Goal: Find specific page/section: Find specific page/section

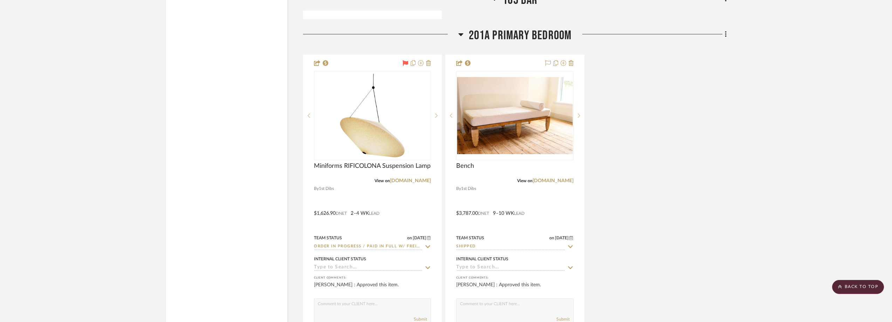
scroll to position [2874, 0]
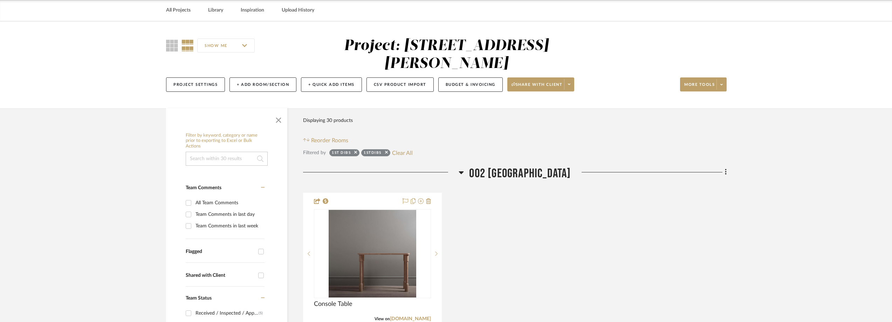
scroll to position [0, 0]
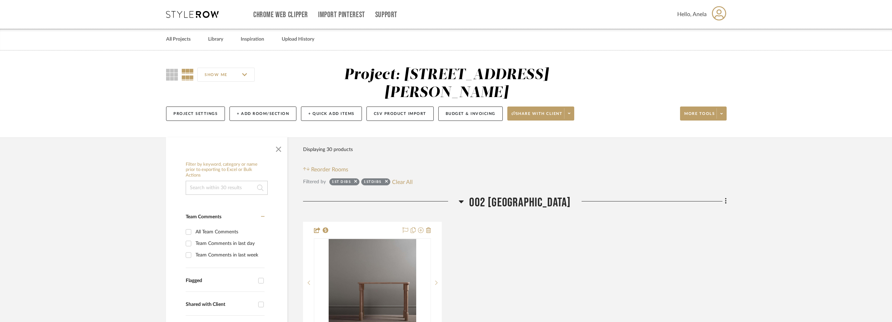
click at [200, 18] on div "Chrome Web Clipper Import Pinterest Support All Projects Library Inspiration Up…" at bounding box center [446, 14] width 561 height 29
click at [195, 21] on div "Chrome Web Clipper Import Pinterest Support All Projects Library Inspiration Up…" at bounding box center [446, 14] width 561 height 29
click at [196, 16] on icon at bounding box center [192, 14] width 53 height 7
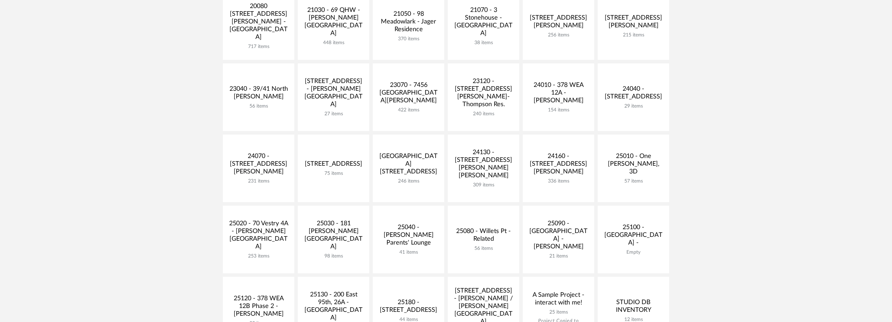
scroll to position [245, 0]
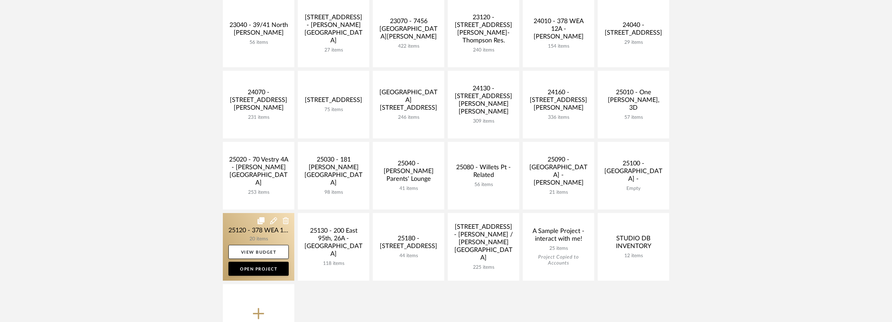
click at [257, 240] on link at bounding box center [259, 247] width 72 height 68
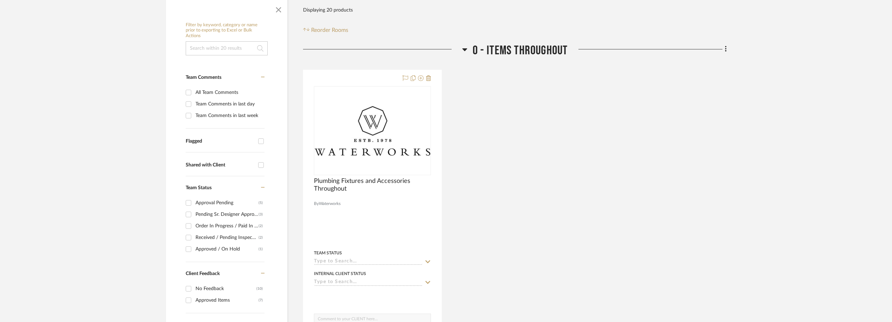
scroll to position [140, 0]
click at [199, 226] on div "Order In Progress / Paid In Full w/ Freight, No Balance due" at bounding box center [227, 225] width 63 height 11
click at [194, 226] on input "Order In Progress / Paid In Full w/ Freight, No Balance due (2)" at bounding box center [188, 225] width 11 height 11
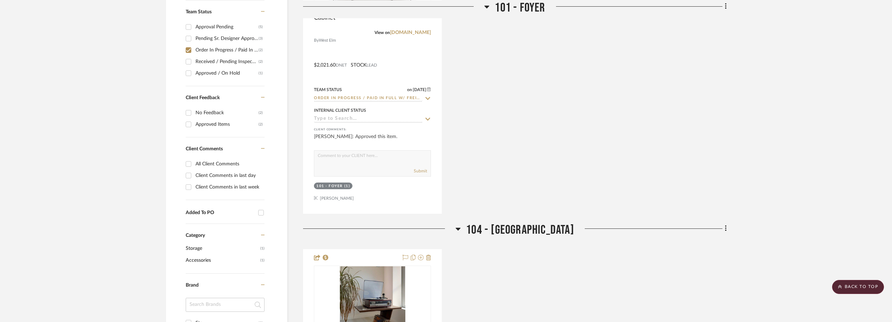
scroll to position [140, 0]
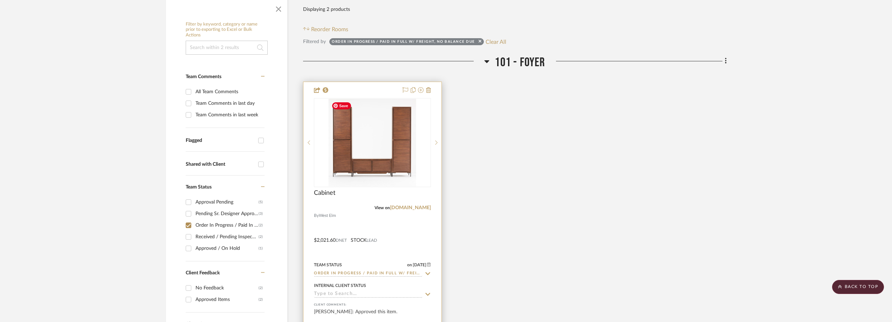
click at [0, 0] on img at bounding box center [0, 0] width 0 height 0
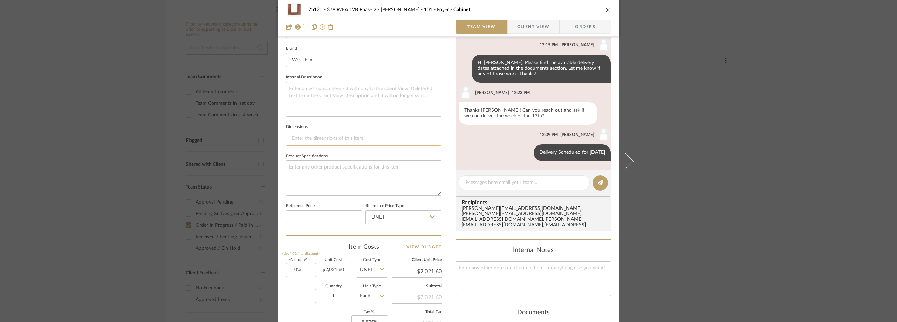
scroll to position [119, 0]
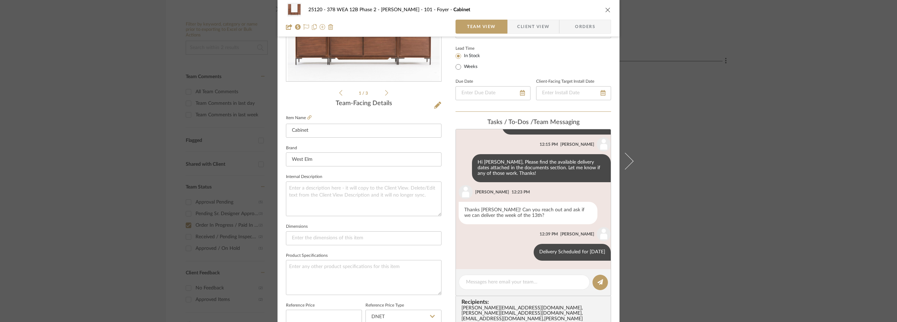
click at [699, 176] on div "25120 - 378 WEA 12B Phase 2 - [PERSON_NAME] 101 - Foyer Cabinet Team View Clien…" at bounding box center [448, 161] width 897 height 322
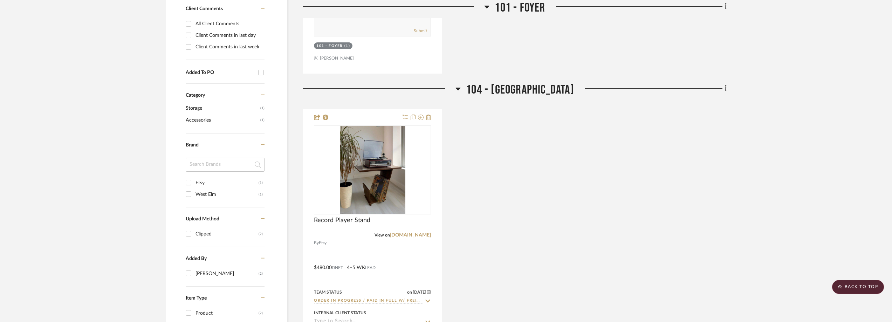
scroll to position [607, 0]
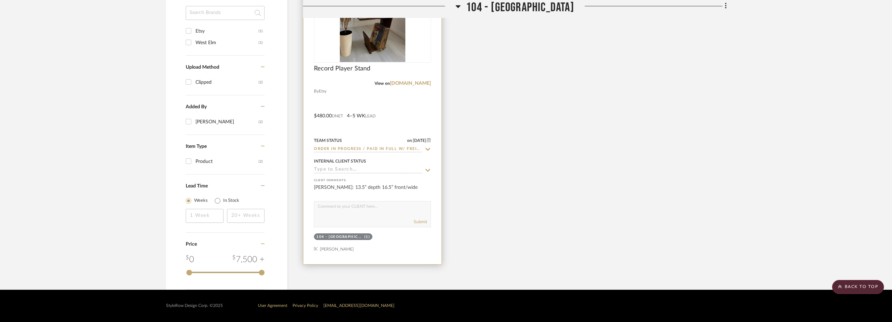
click at [362, 51] on div at bounding box center [372, 18] width 117 height 89
click at [364, 55] on img "0" at bounding box center [373, 18] width 66 height 88
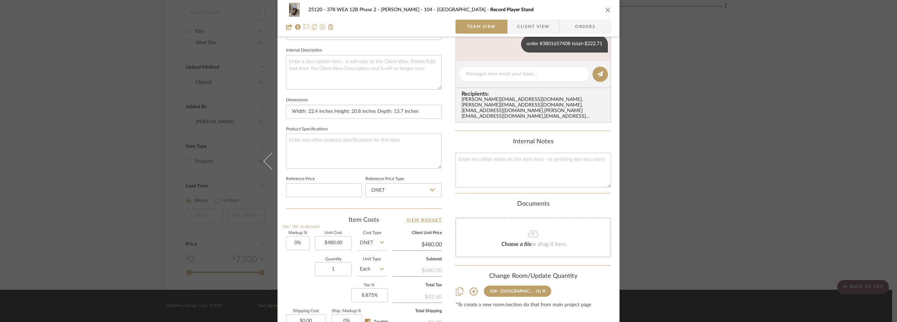
scroll to position [331, 0]
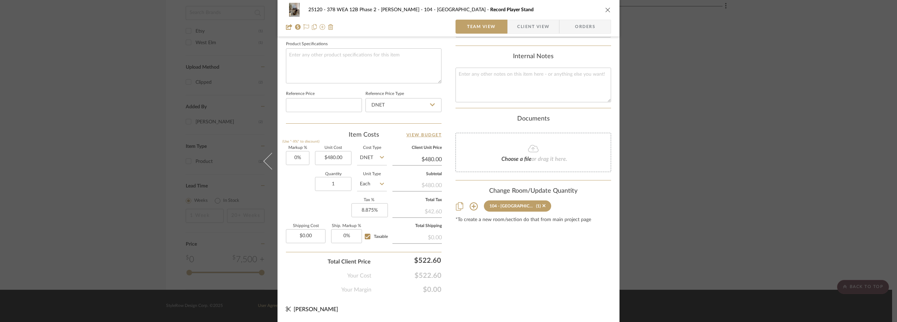
click at [693, 119] on div "25120 - 378 WEA 12B Phase 2 - [PERSON_NAME] 104 - Grand Room Record Player Stan…" at bounding box center [448, 161] width 897 height 322
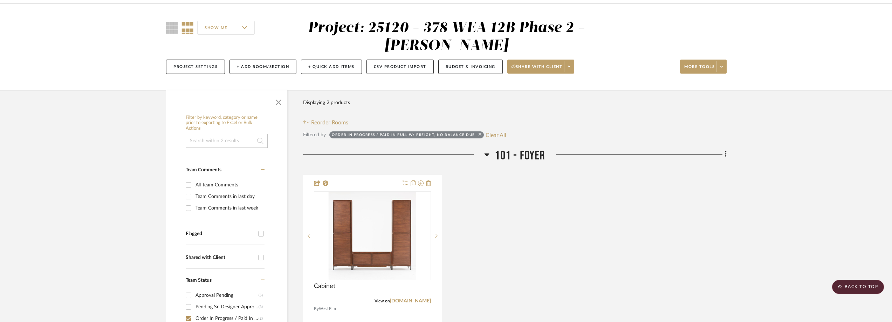
scroll to position [47, 0]
click at [492, 135] on button "Clear All" at bounding box center [496, 135] width 21 height 9
checkbox input "false"
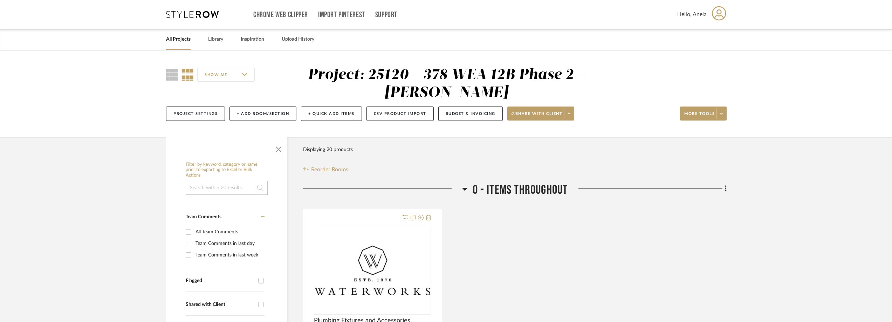
click at [191, 12] on icon at bounding box center [192, 14] width 53 height 7
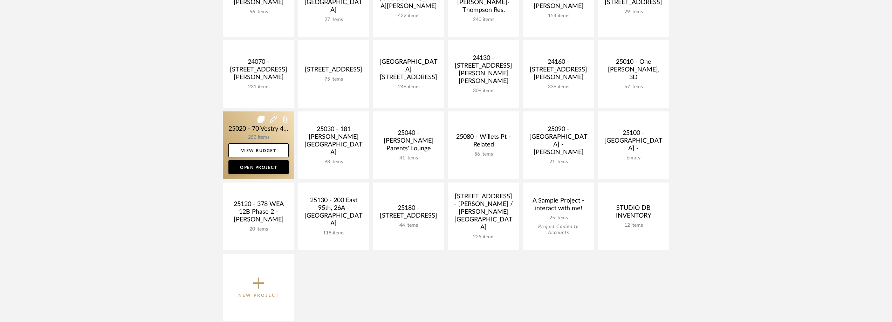
scroll to position [351, 0]
